Goal: Task Accomplishment & Management: Manage account settings

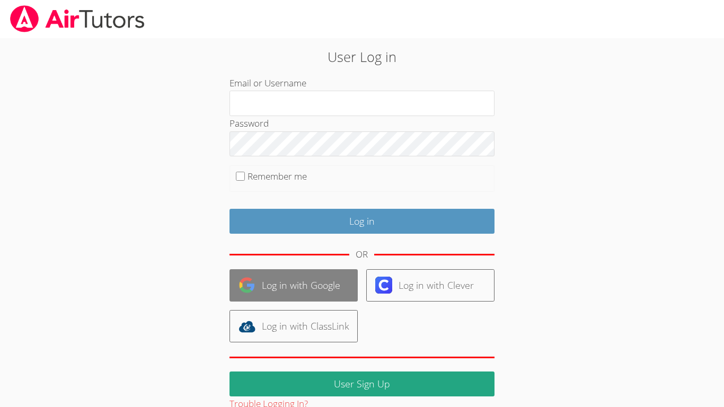
click at [299, 279] on link "Log in with Google" at bounding box center [294, 285] width 128 height 32
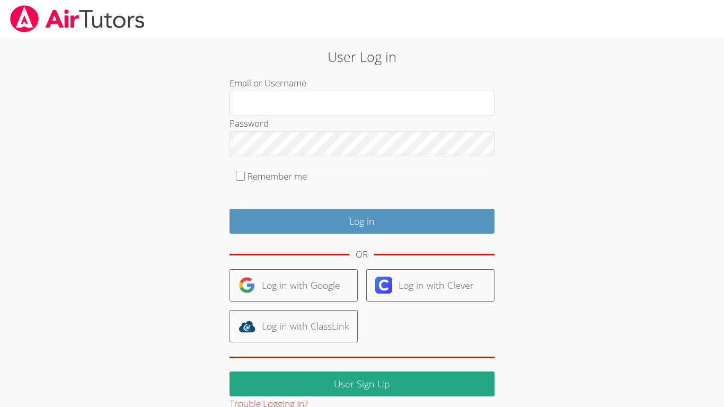
scroll to position [21, 0]
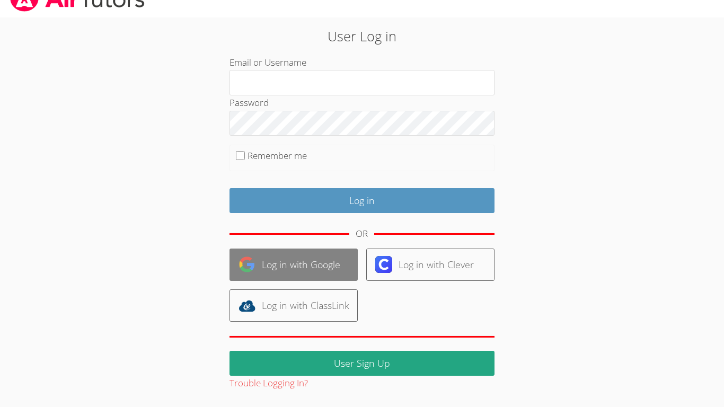
click at [325, 276] on link "Log in with Google" at bounding box center [294, 265] width 128 height 32
